Goal: Task Accomplishment & Management: Manage account settings

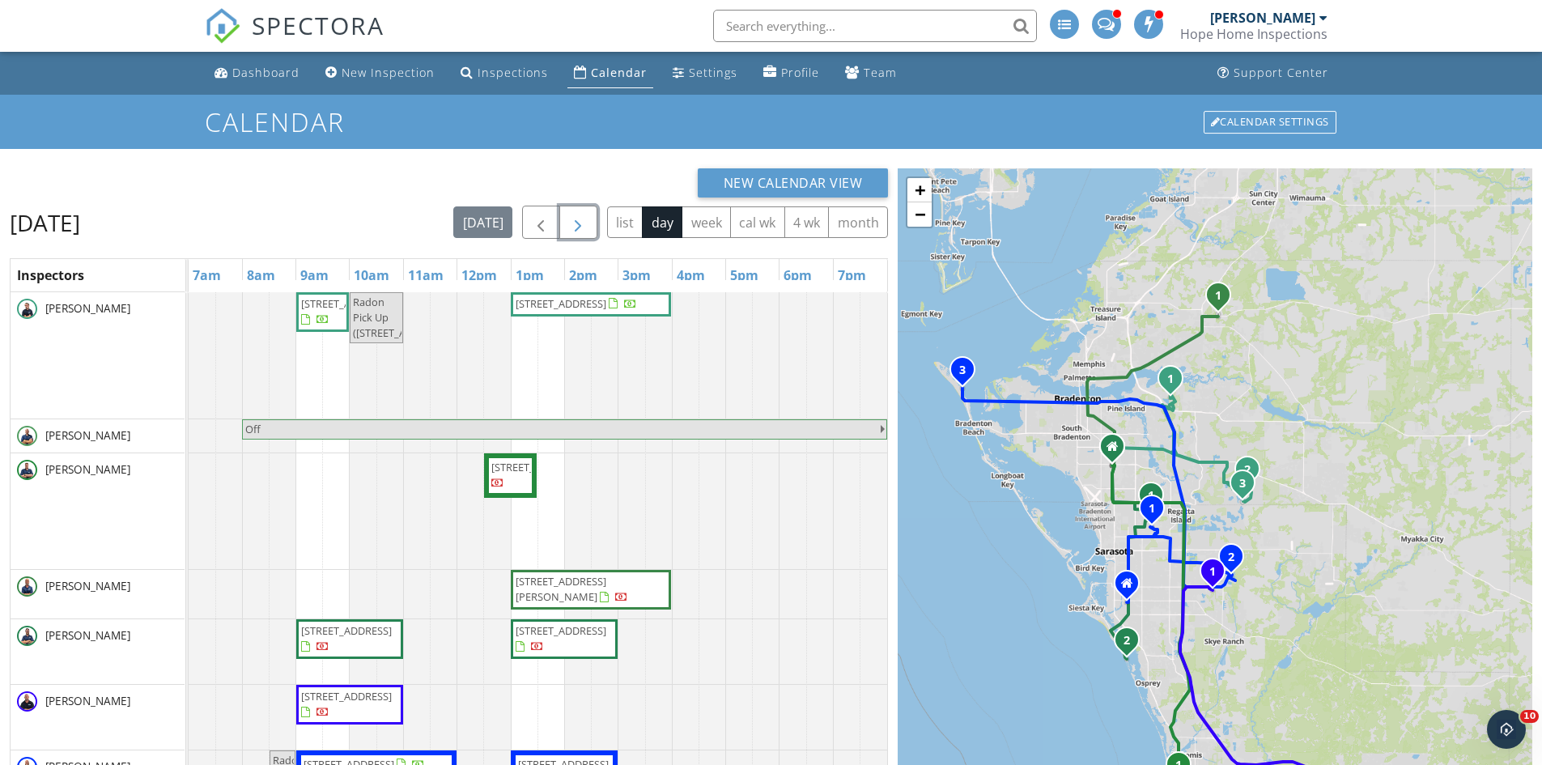
click at [583, 211] on button "button" at bounding box center [578, 222] width 38 height 33
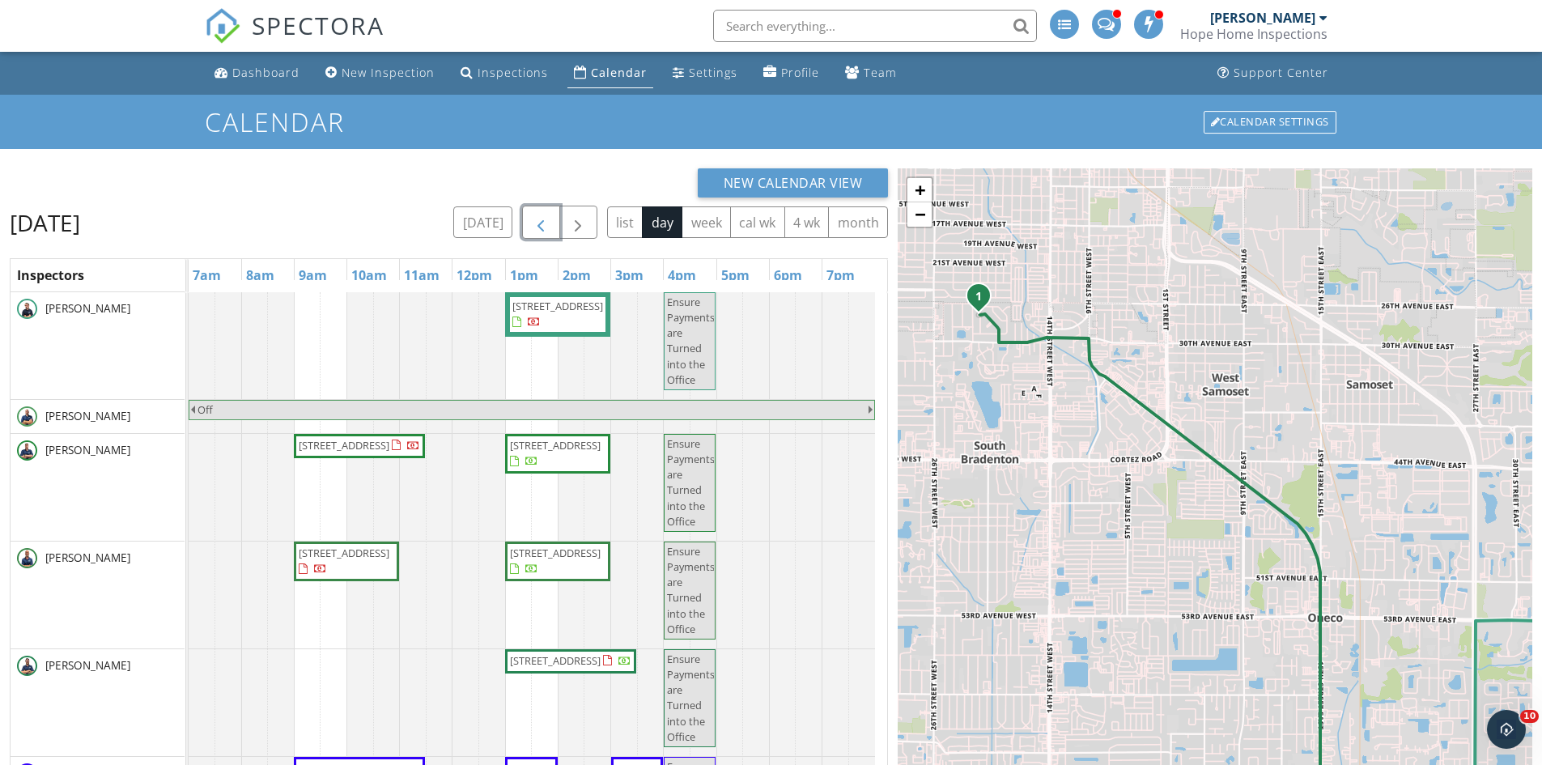
click at [541, 213] on span "button" at bounding box center [540, 222] width 19 height 19
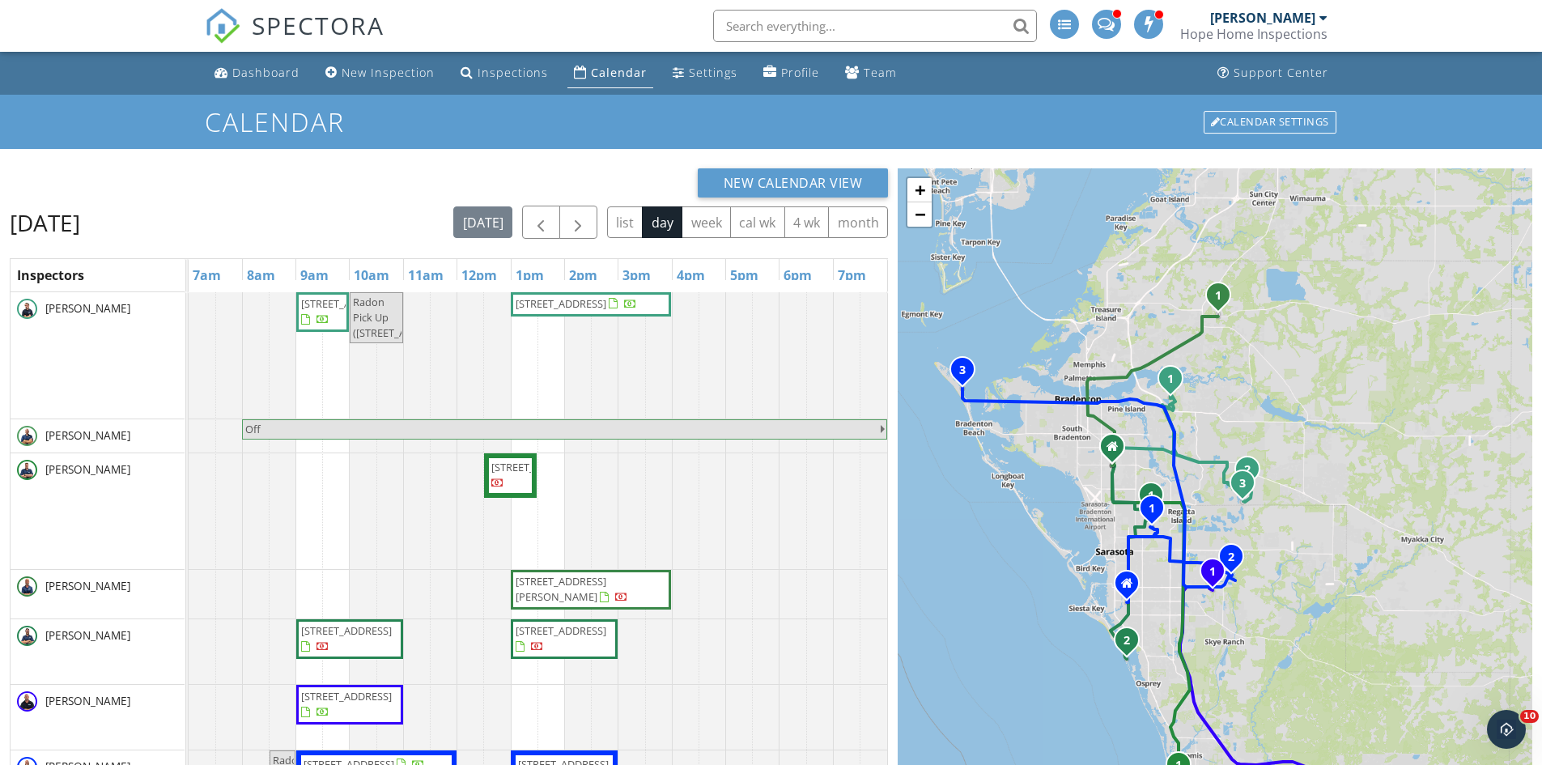
click at [763, 30] on input "text" at bounding box center [875, 26] width 324 height 32
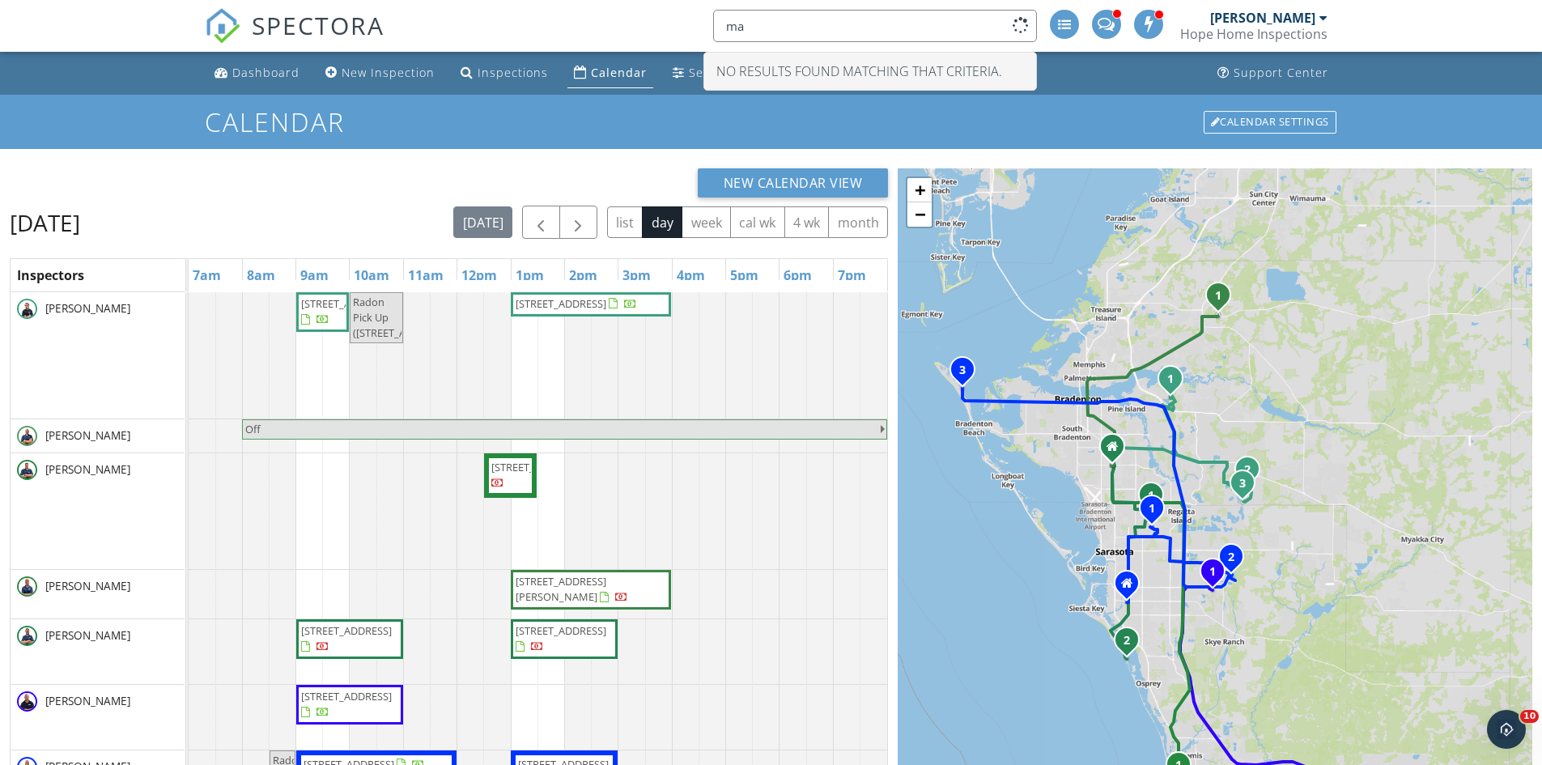
type input "m"
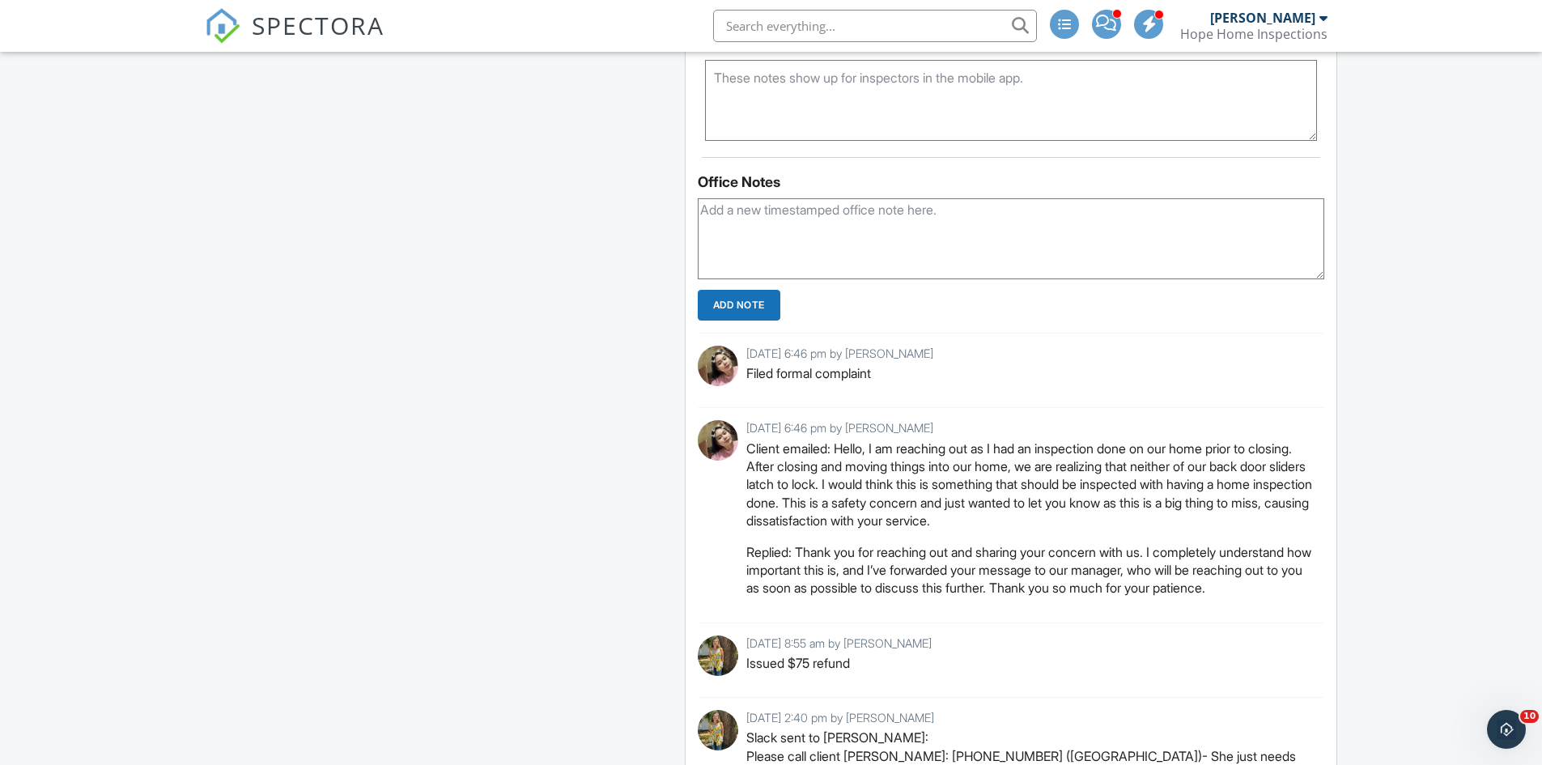
scroll to position [1699, 0]
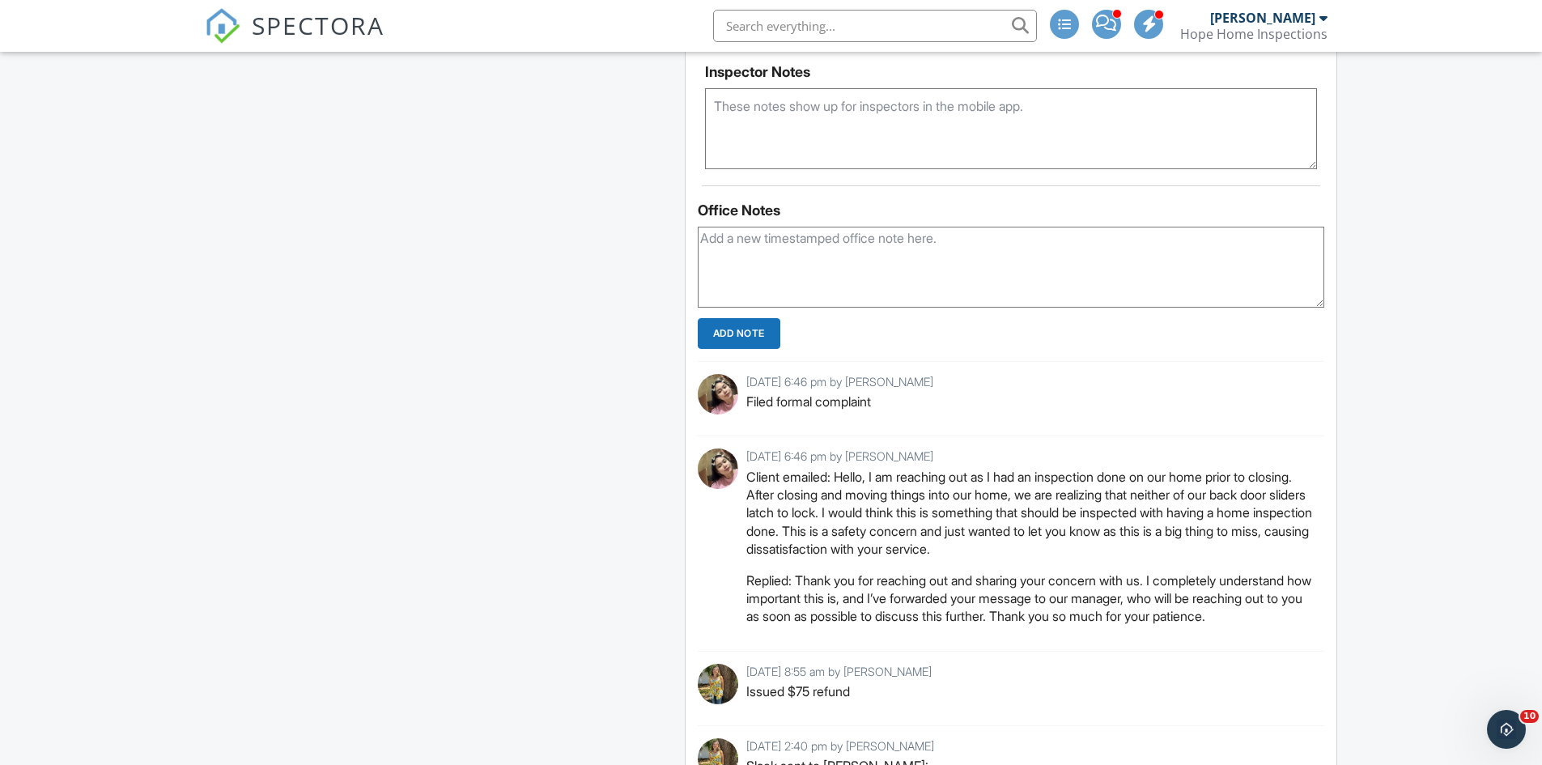
click at [836, 287] on textarea at bounding box center [1011, 267] width 627 height 81
paste textarea "Dear Jessica Martin, Thank you for reaching out and providing details about you…"
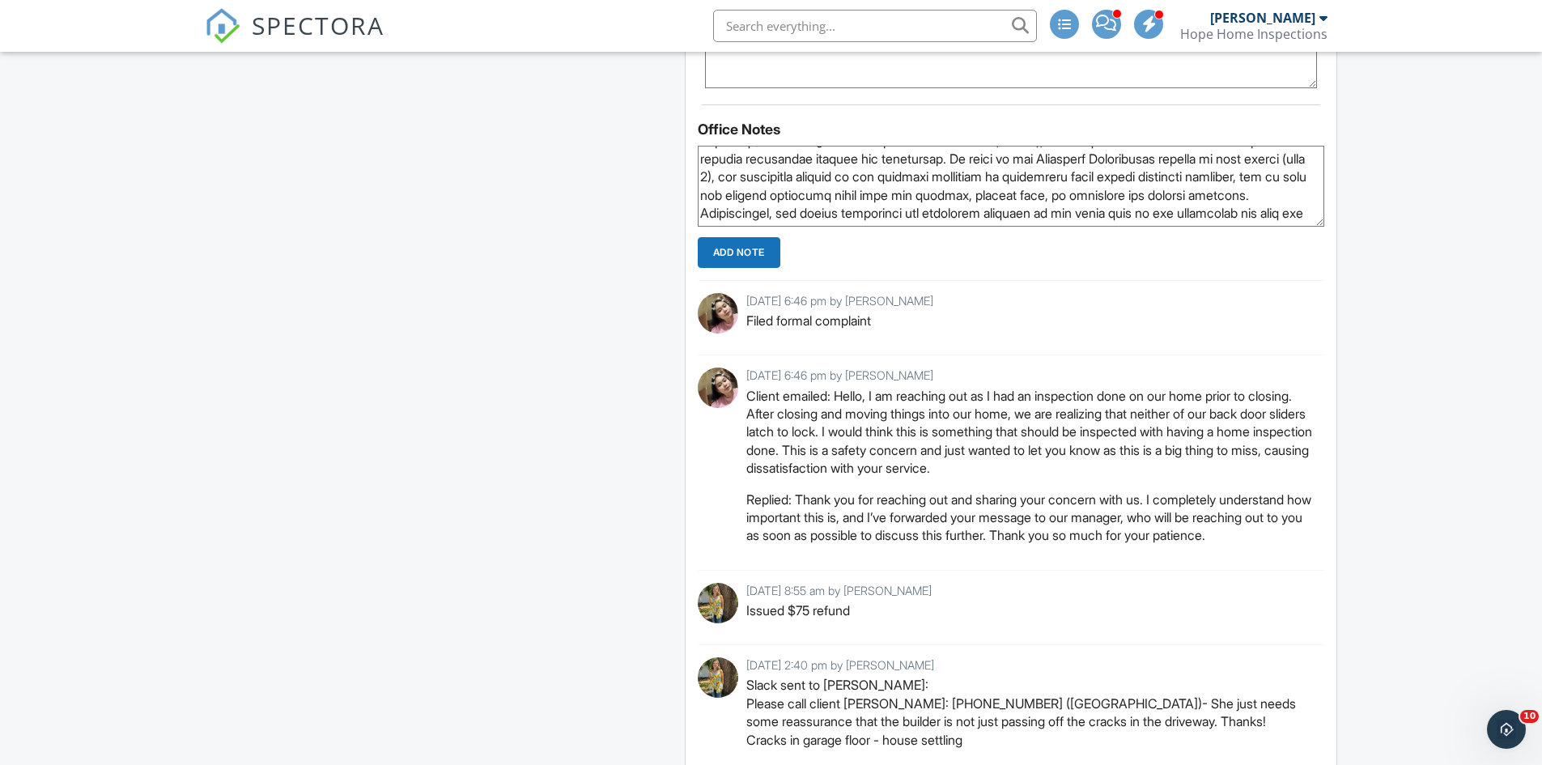
scroll to position [162, 0]
type textarea "Responded to the clients email; Dear Jessica Martin, Thank you for reaching out…"
click at [740, 254] on input "Add Note" at bounding box center [739, 252] width 83 height 31
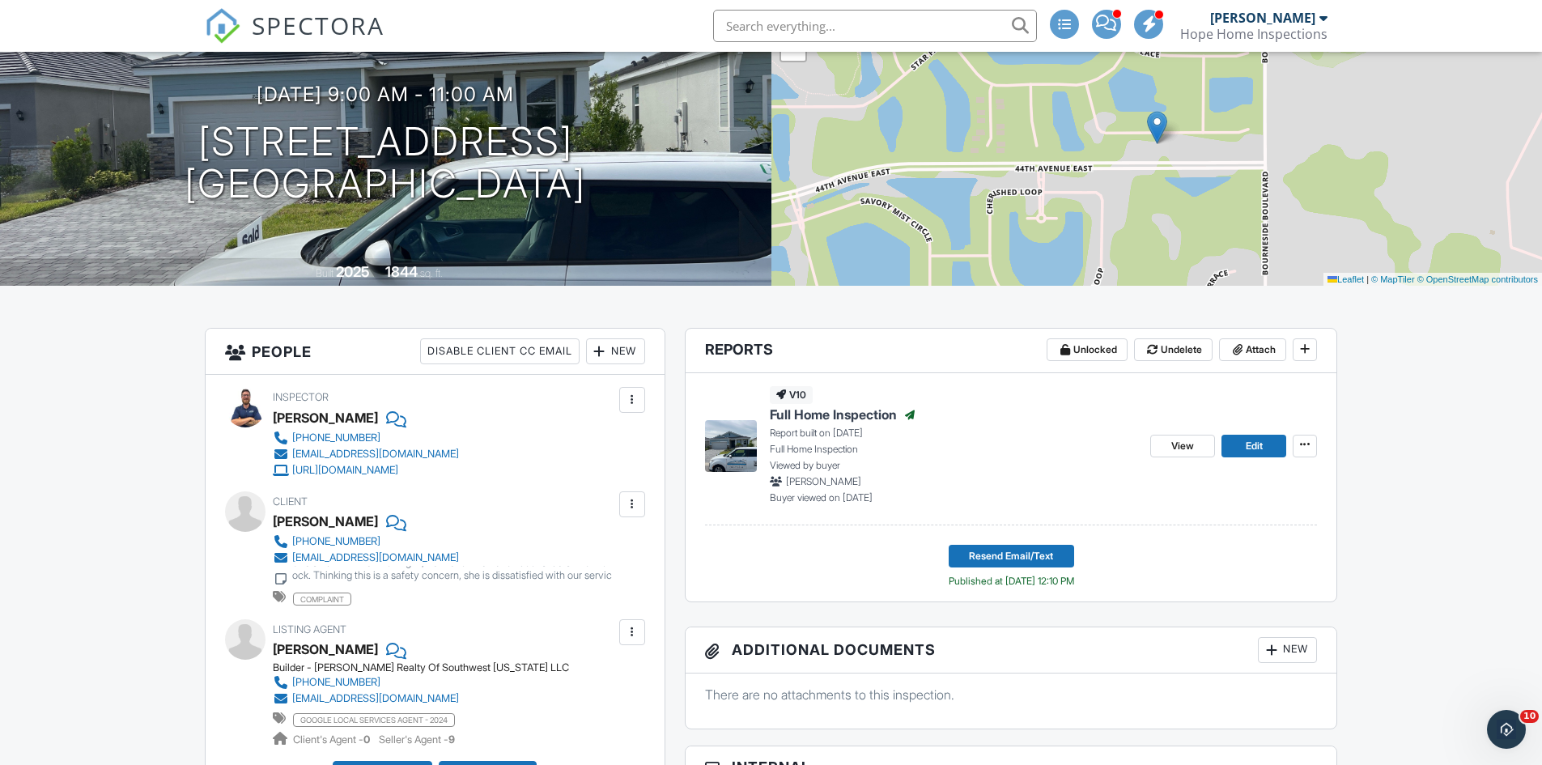
scroll to position [0, 0]
